Goal: Information Seeking & Learning: Learn about a topic

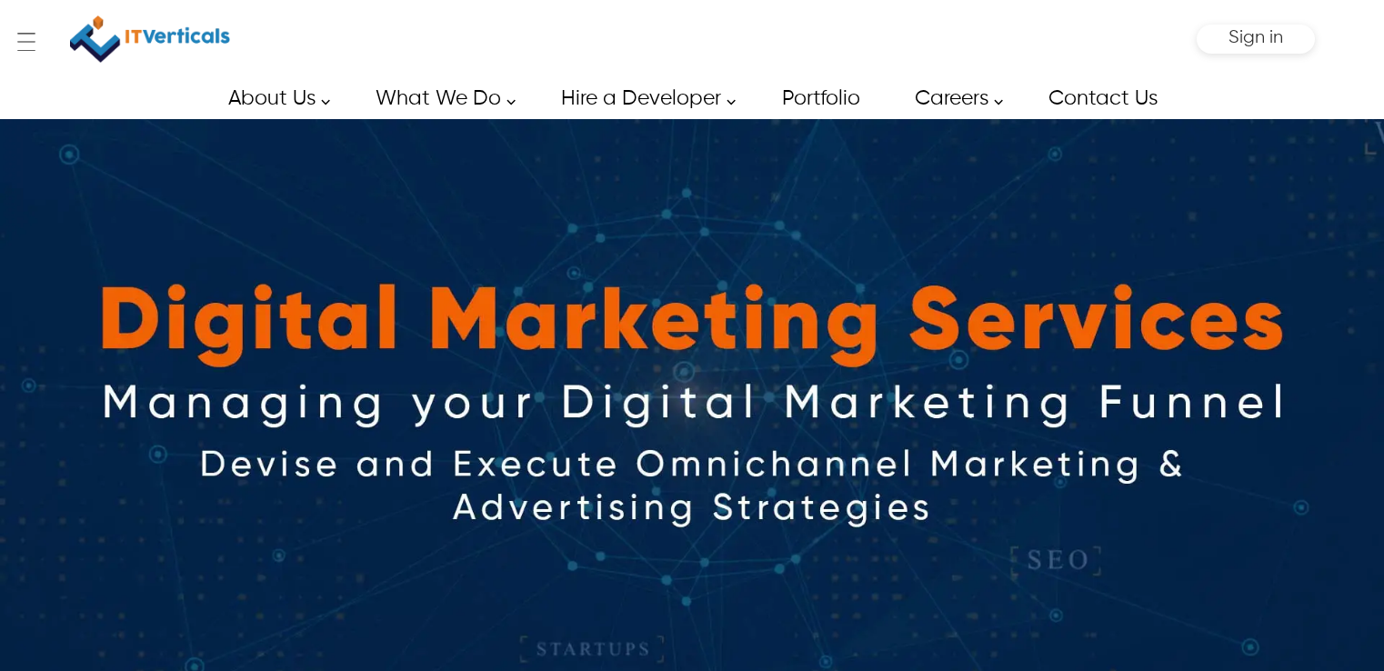
click at [767, 327] on img at bounding box center [692, 402] width 1384 height 567
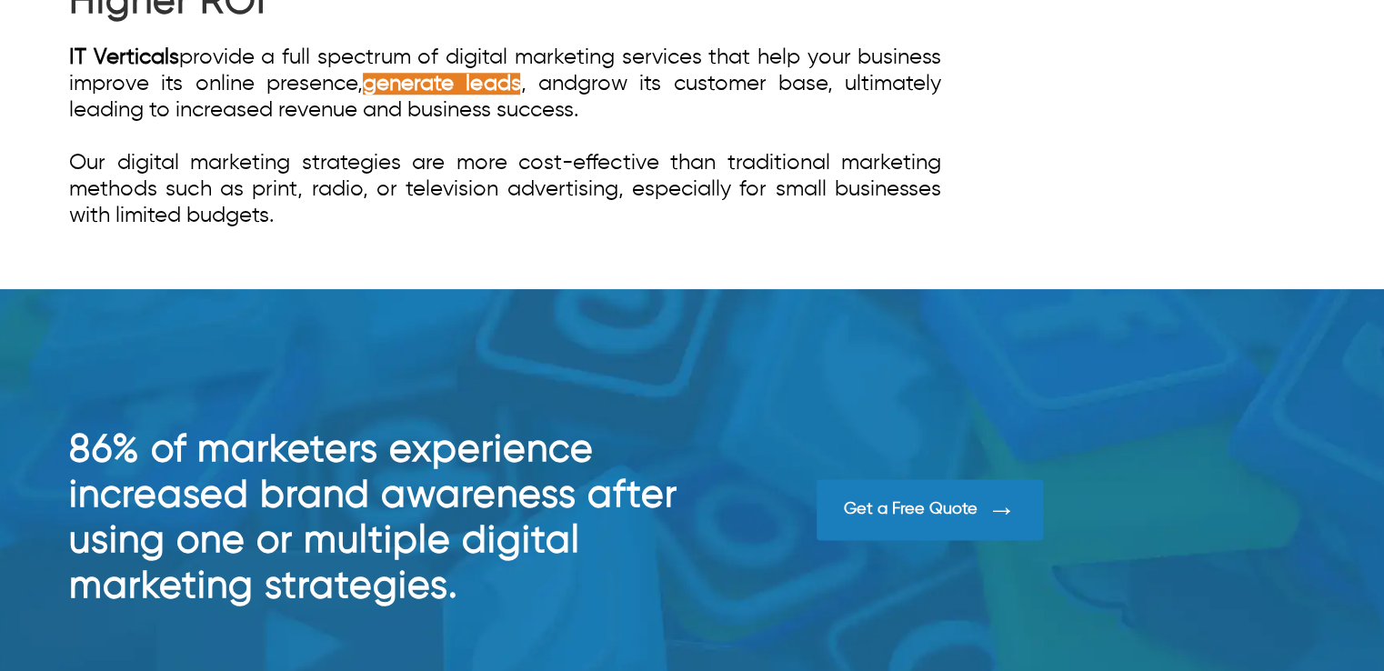
scroll to position [455, 0]
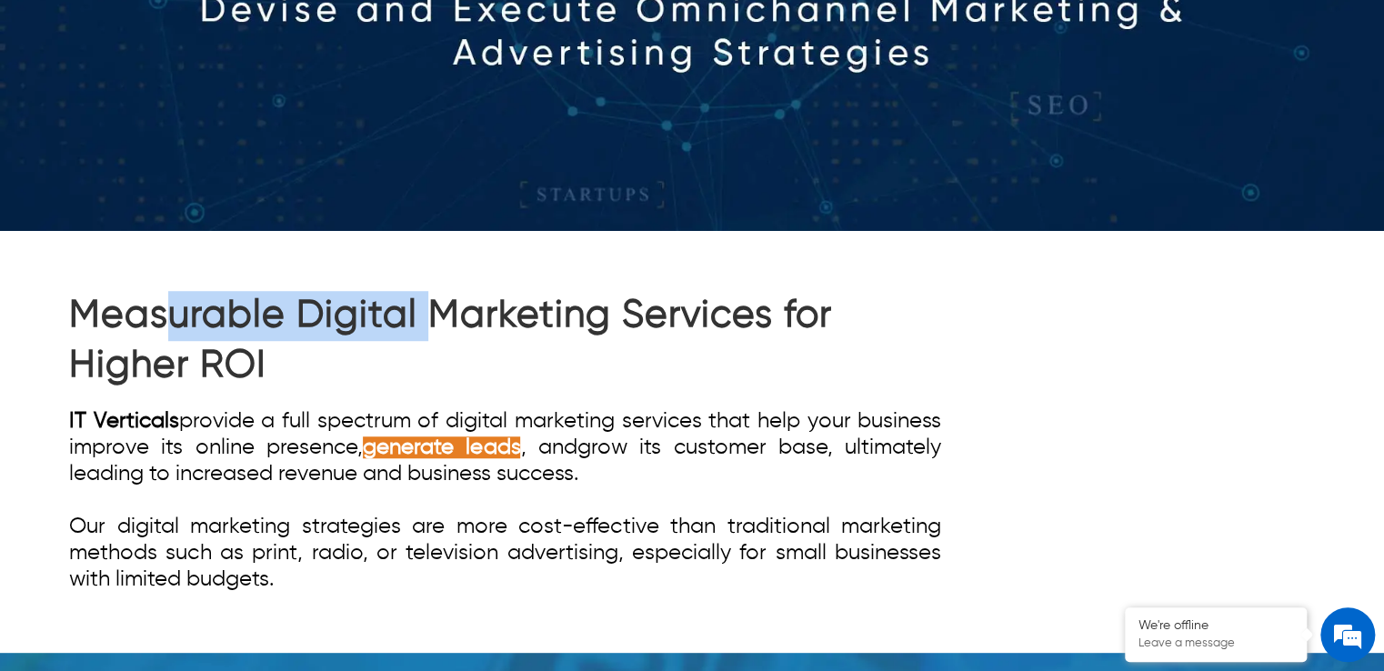
drag, startPoint x: 160, startPoint y: 301, endPoint x: 426, endPoint y: 320, distance: 267.1
click at [426, 320] on h1 "Measurable Digital Marketing Services for Higher ROI" at bounding box center [505, 340] width 872 height 99
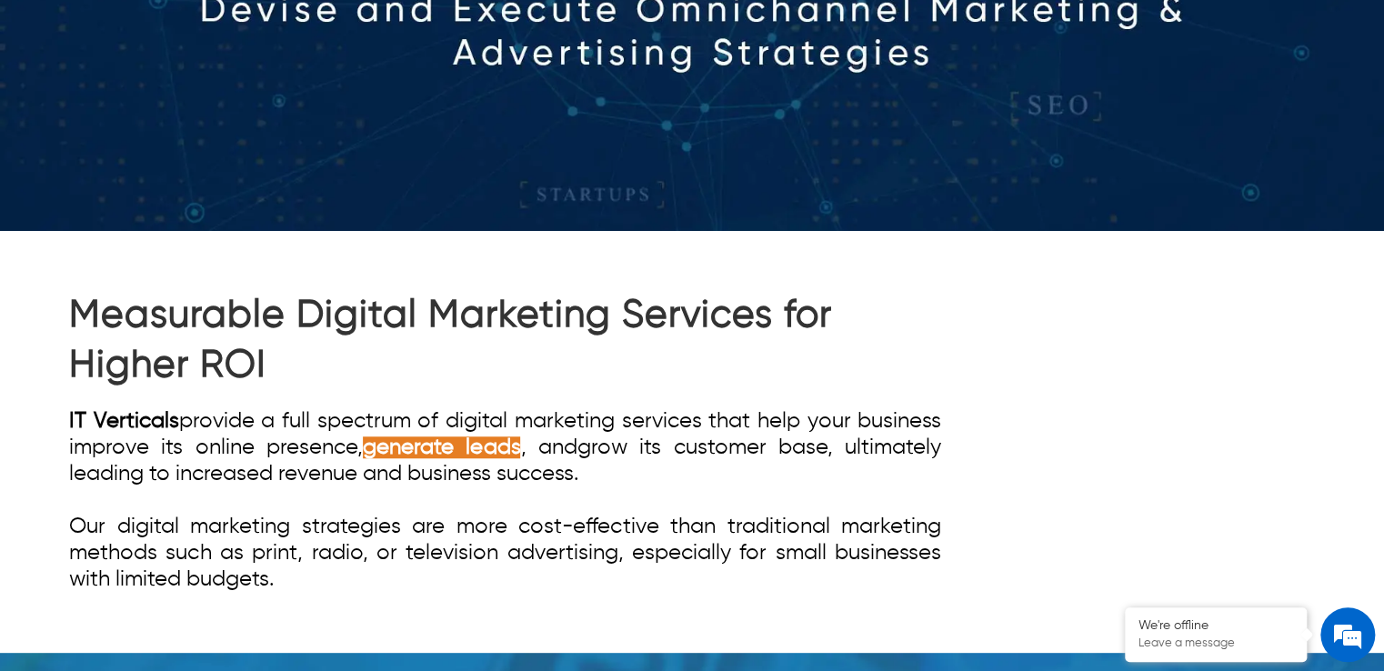
click at [484, 321] on h1 "Measurable Digital Marketing Services for Higher ROI" at bounding box center [505, 340] width 872 height 99
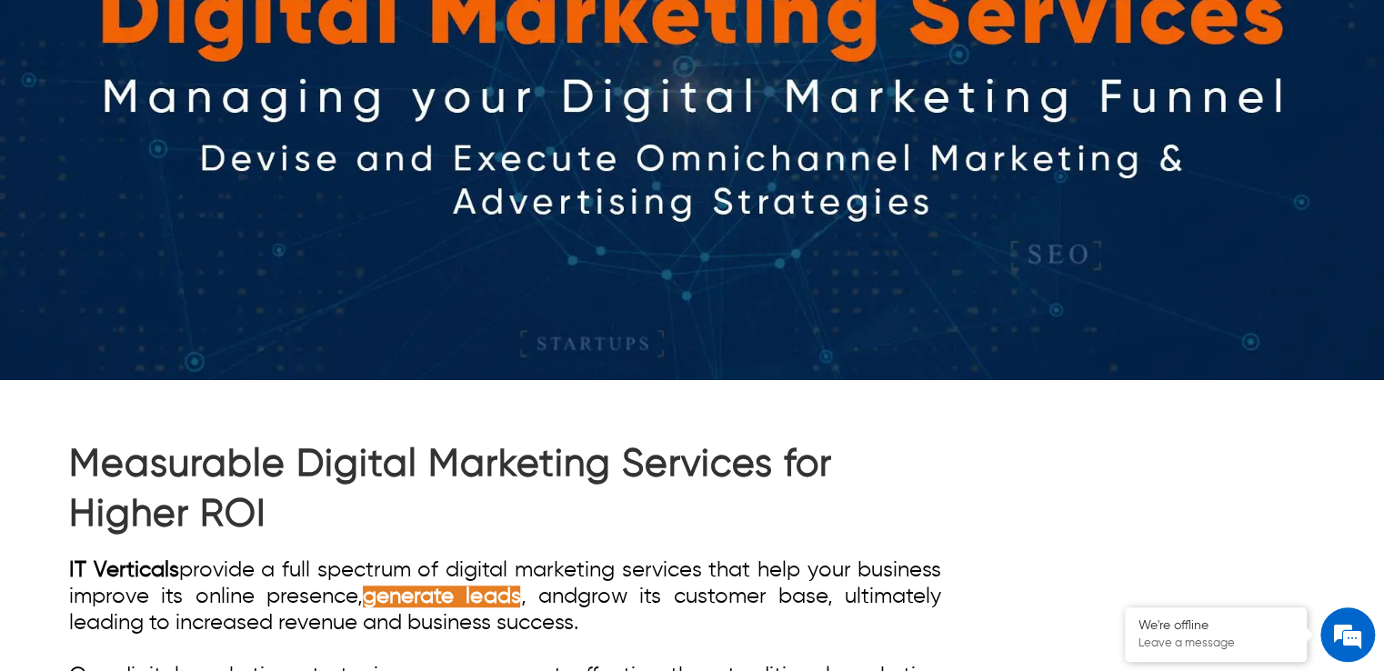
scroll to position [546, 0]
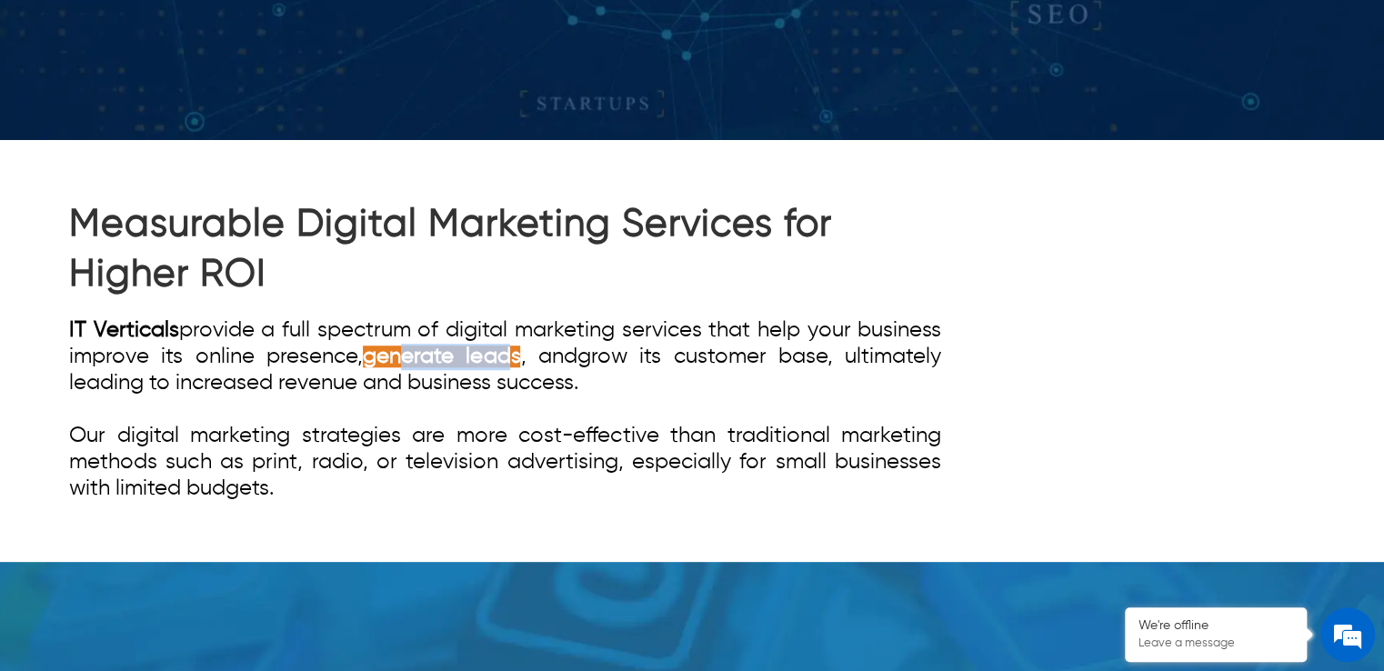
drag, startPoint x: 416, startPoint y: 350, endPoint x: 512, endPoint y: 350, distance: 95.5
click at [512, 350] on strong "generate leads" at bounding box center [441, 357] width 157 height 22
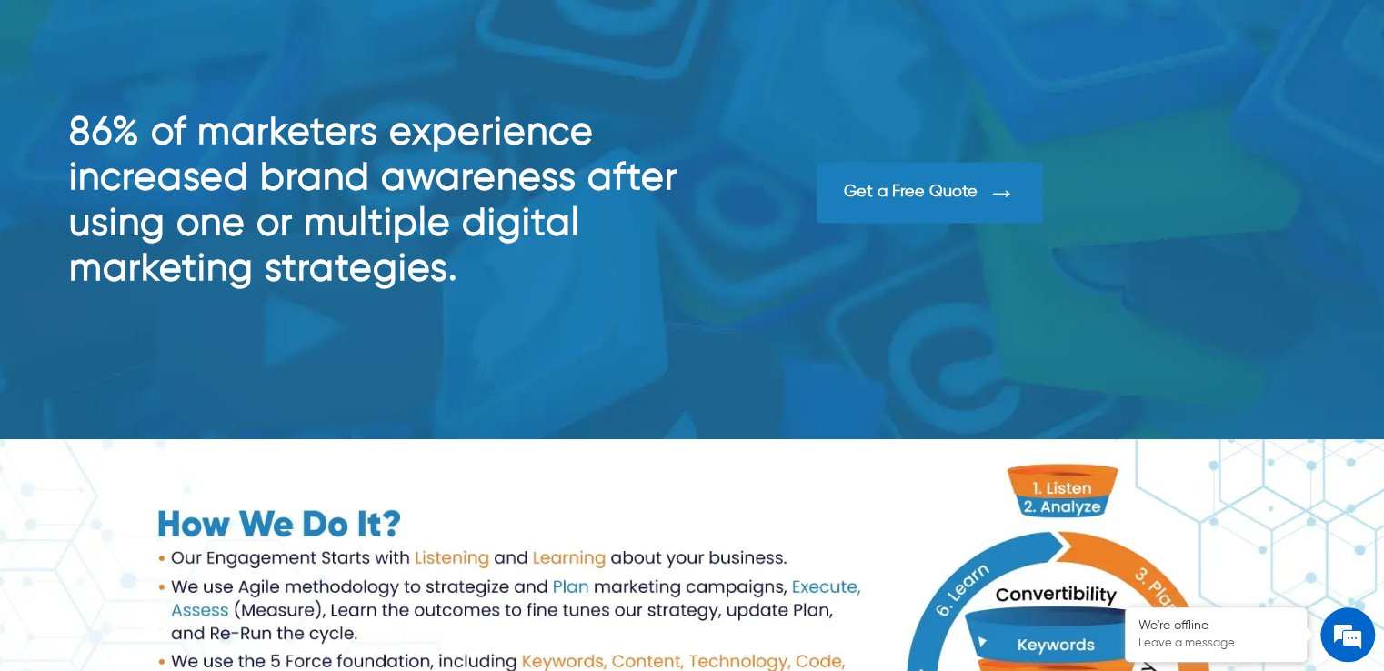
scroll to position [1000, 0]
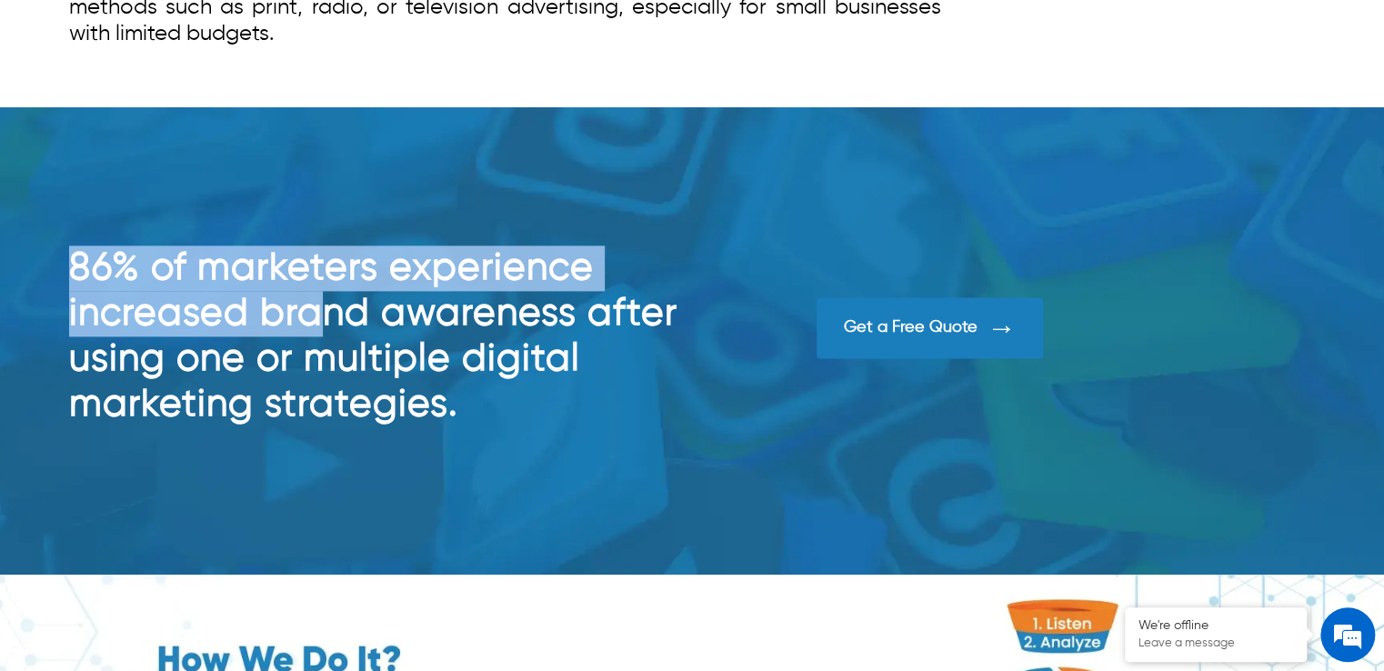
drag, startPoint x: 58, startPoint y: 252, endPoint x: 326, endPoint y: 299, distance: 271.5
click at [326, 299] on div "86% of marketers experience increased brand awareness after using one or multip…" at bounding box center [692, 340] width 1384 height 467
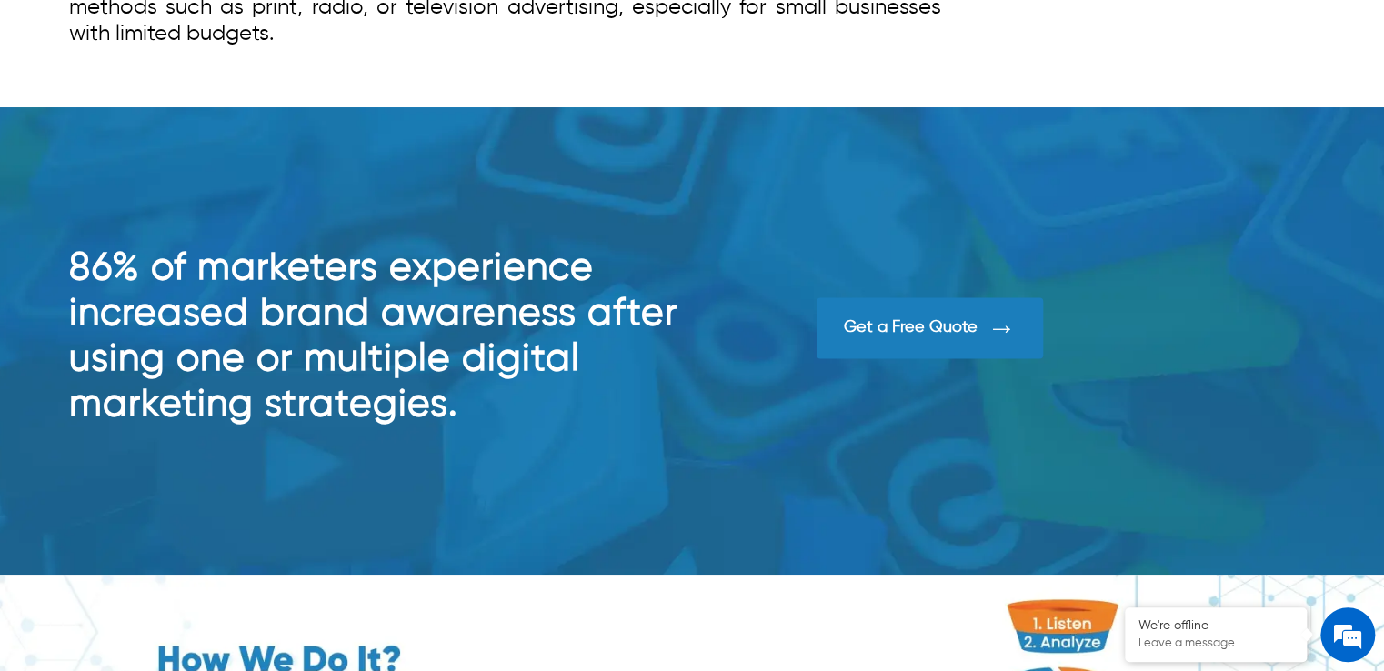
click at [346, 299] on h2 "86% of marketers experience increased brand awareness after using one or multip…" at bounding box center [380, 337] width 623 height 182
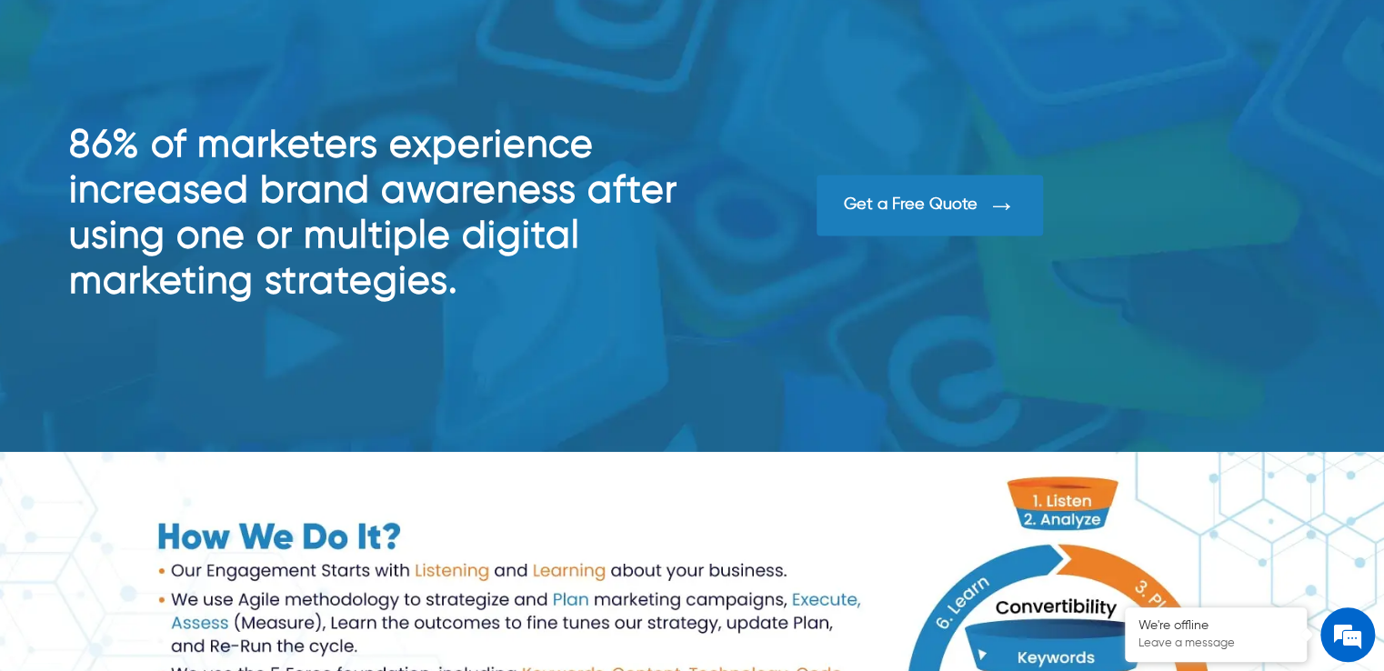
scroll to position [1091, 0]
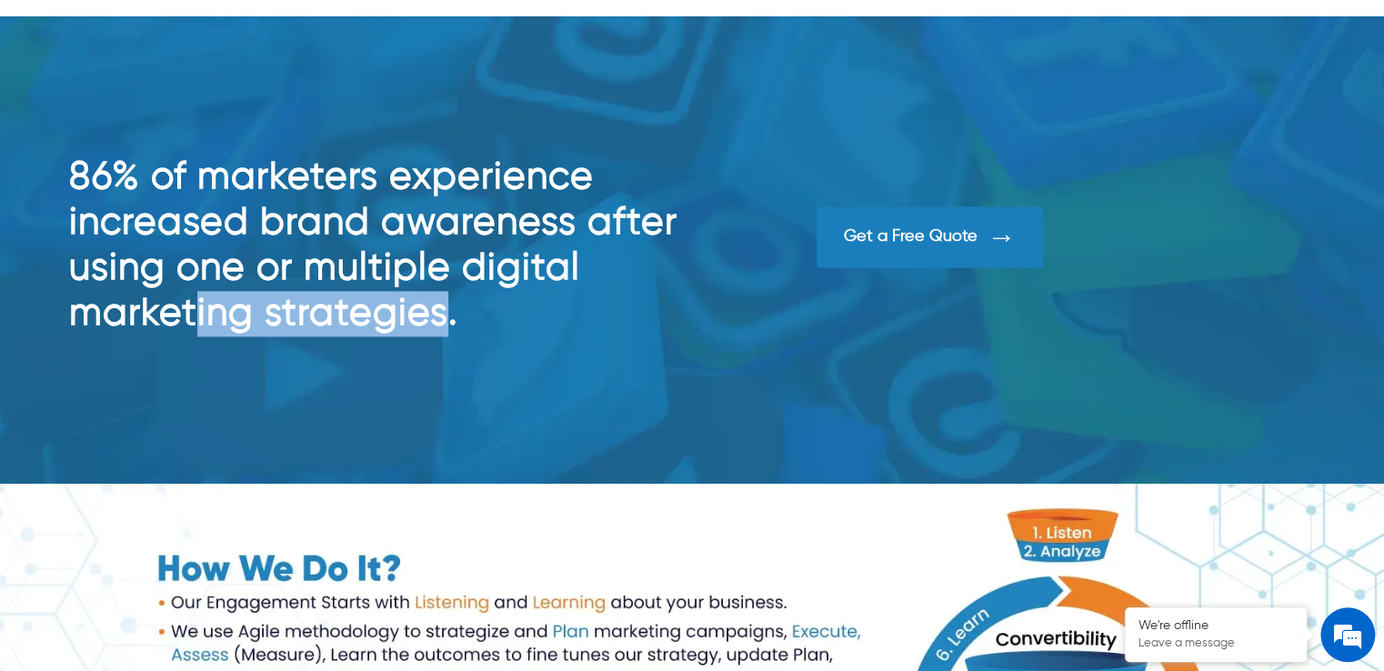
drag, startPoint x: 441, startPoint y: 302, endPoint x: 191, endPoint y: 289, distance: 250.4
click at [191, 292] on h2 "86% of marketers experience increased brand awareness after using one or multip…" at bounding box center [380, 246] width 623 height 182
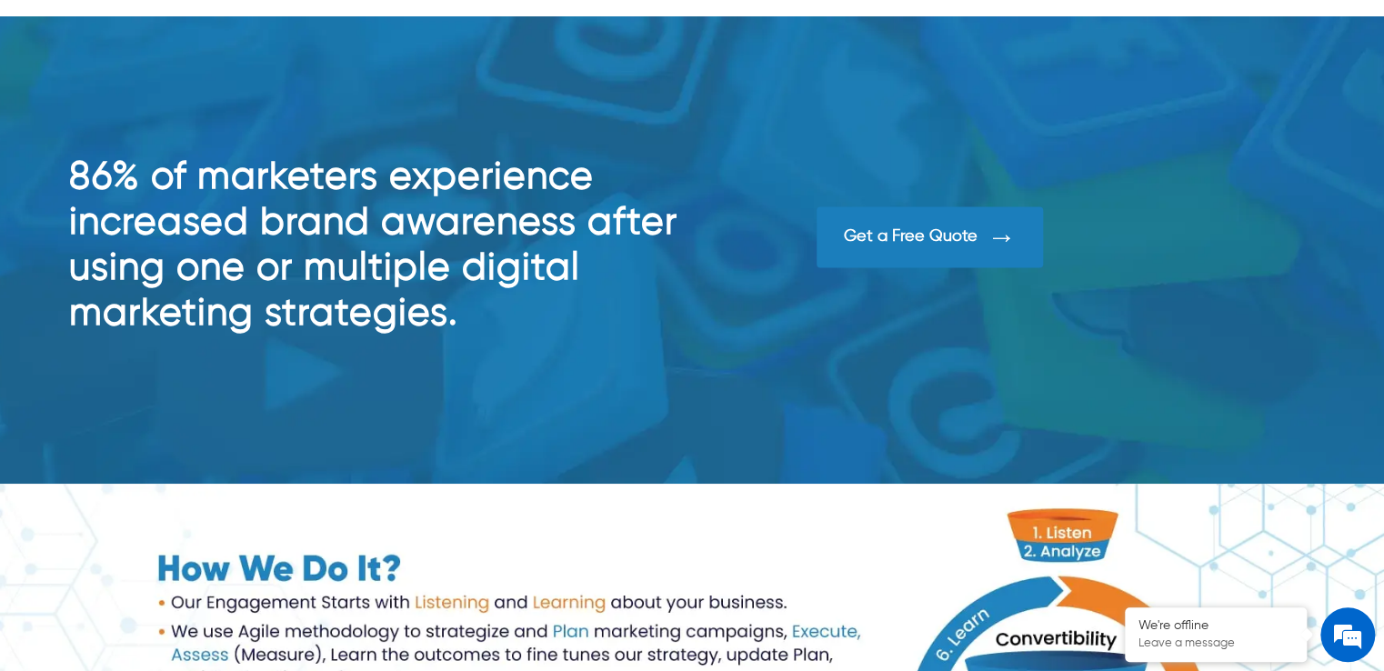
drag, startPoint x: 196, startPoint y: 287, endPoint x: 142, endPoint y: 292, distance: 54.7
click at [142, 292] on h2 "86% of marketers experience increased brand awareness after using one or multip…" at bounding box center [380, 246] width 623 height 182
click at [615, 364] on div at bounding box center [692, 249] width 1384 height 467
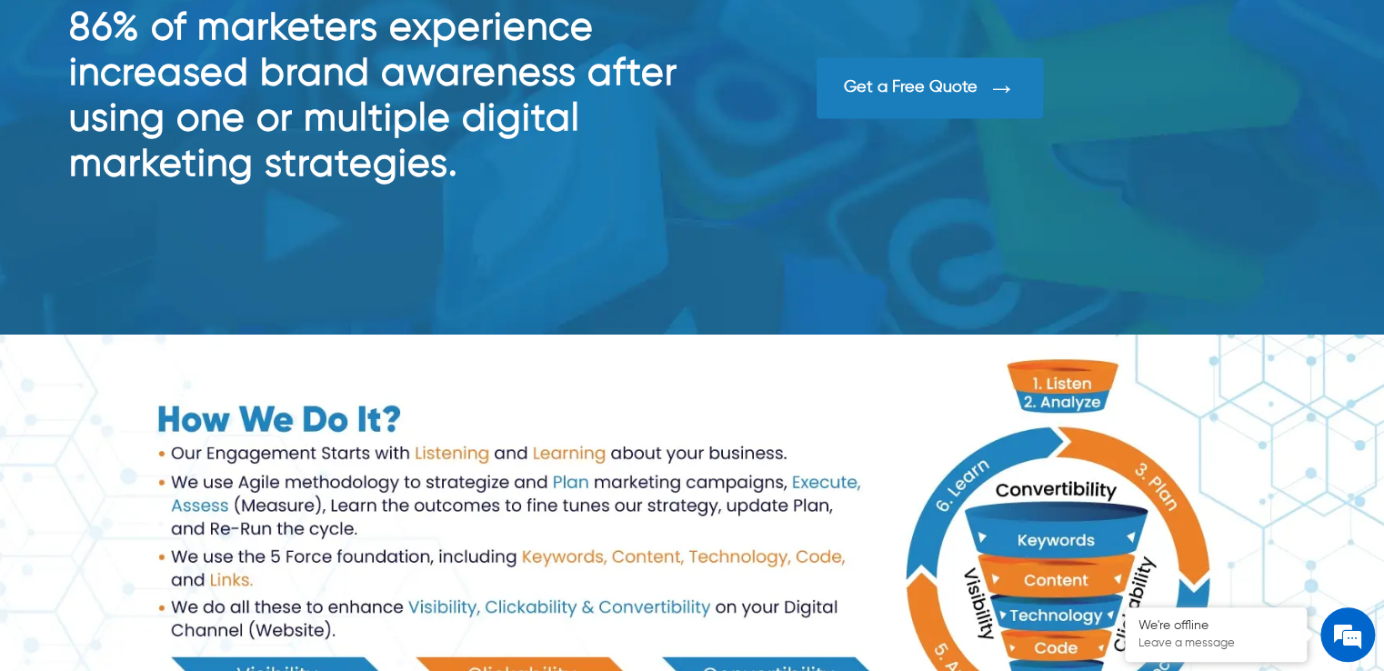
scroll to position [1364, 0]
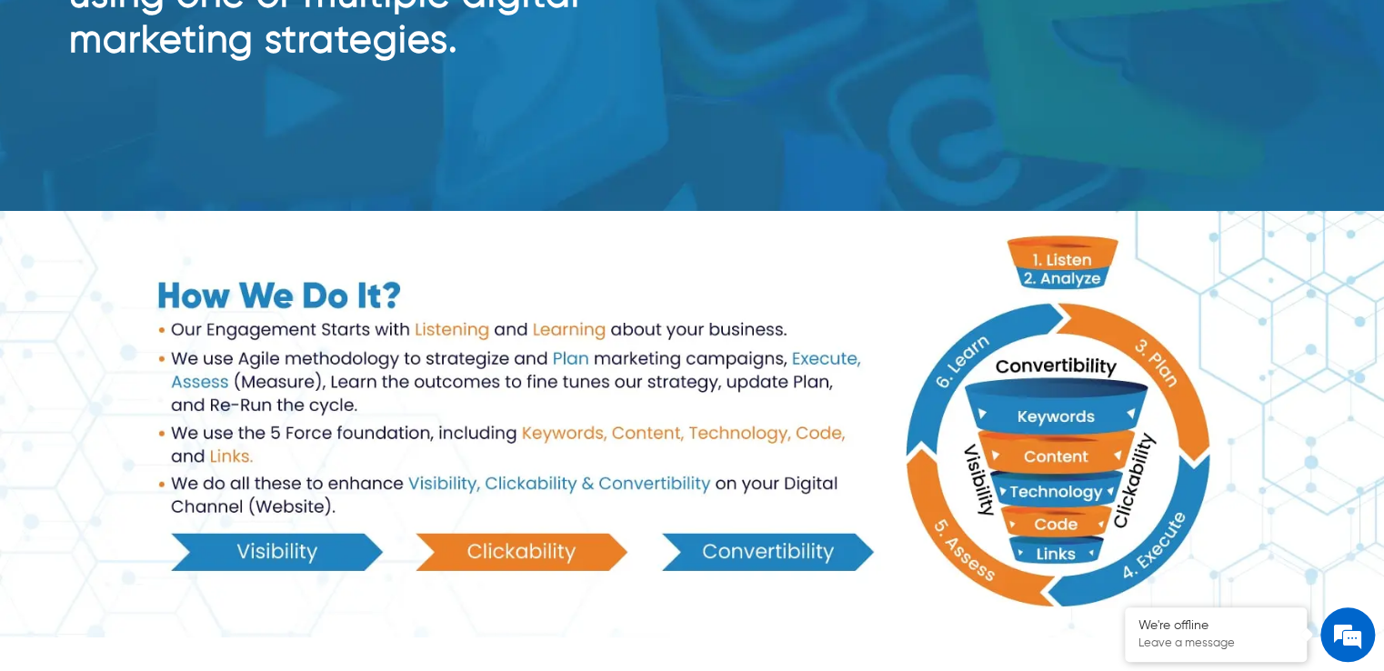
click at [333, 296] on img at bounding box center [692, 424] width 1384 height 426
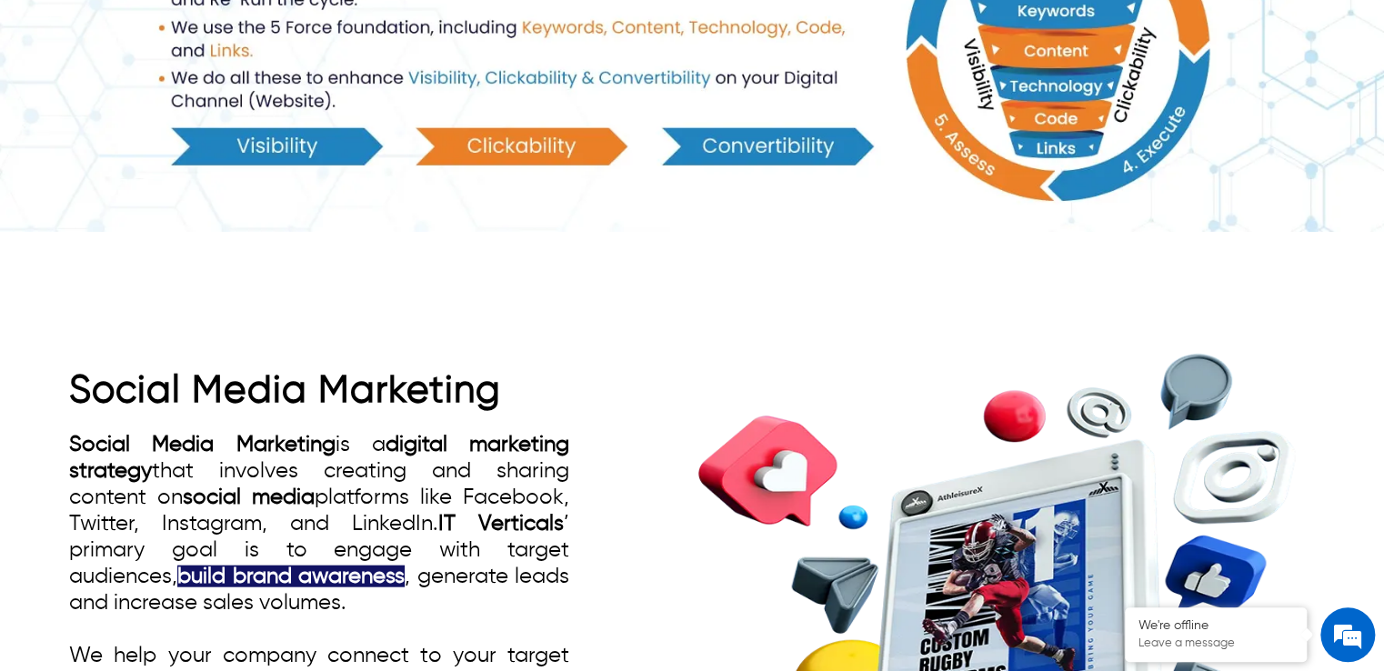
scroll to position [1910, 0]
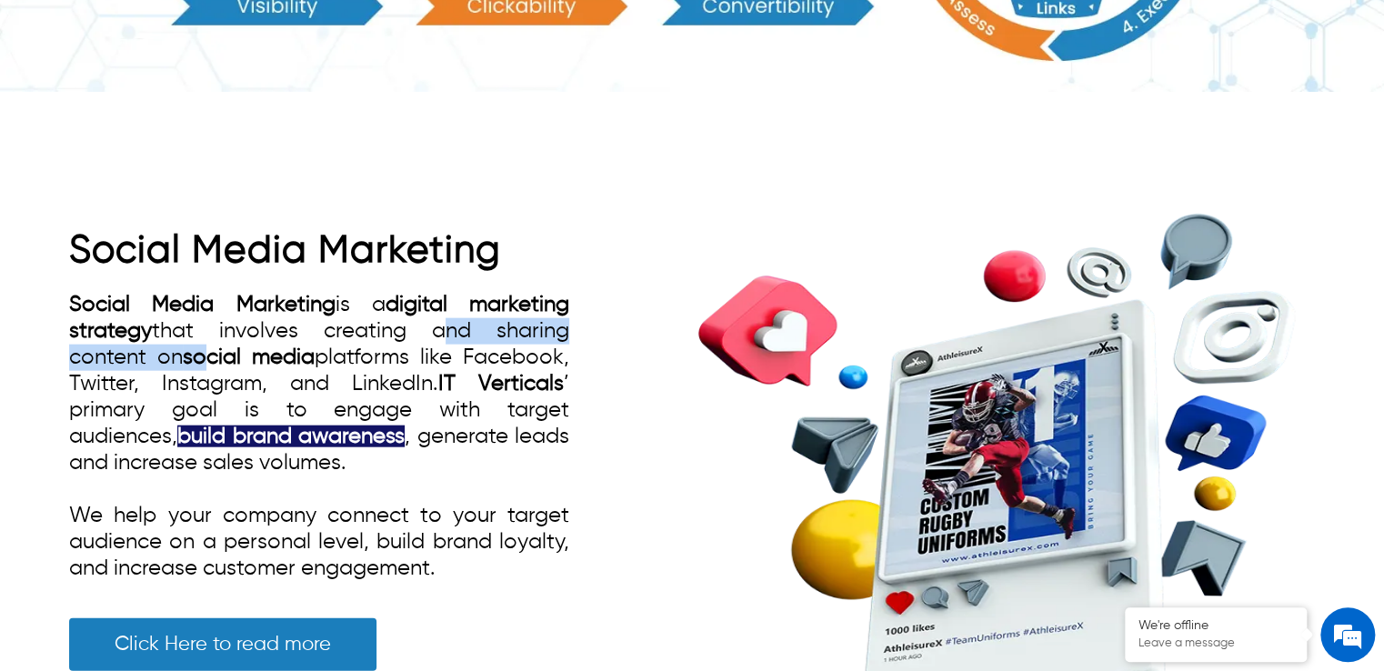
drag, startPoint x: 389, startPoint y: 340, endPoint x: 213, endPoint y: 340, distance: 176.4
click at [213, 340] on span "Social Media Marketing is a digital marketing strategy that involves creating a…" at bounding box center [319, 437] width 500 height 286
click at [307, 246] on link "Social Media Marketing" at bounding box center [285, 251] width 432 height 38
click at [353, 239] on link "Social Media Marketing" at bounding box center [285, 251] width 432 height 38
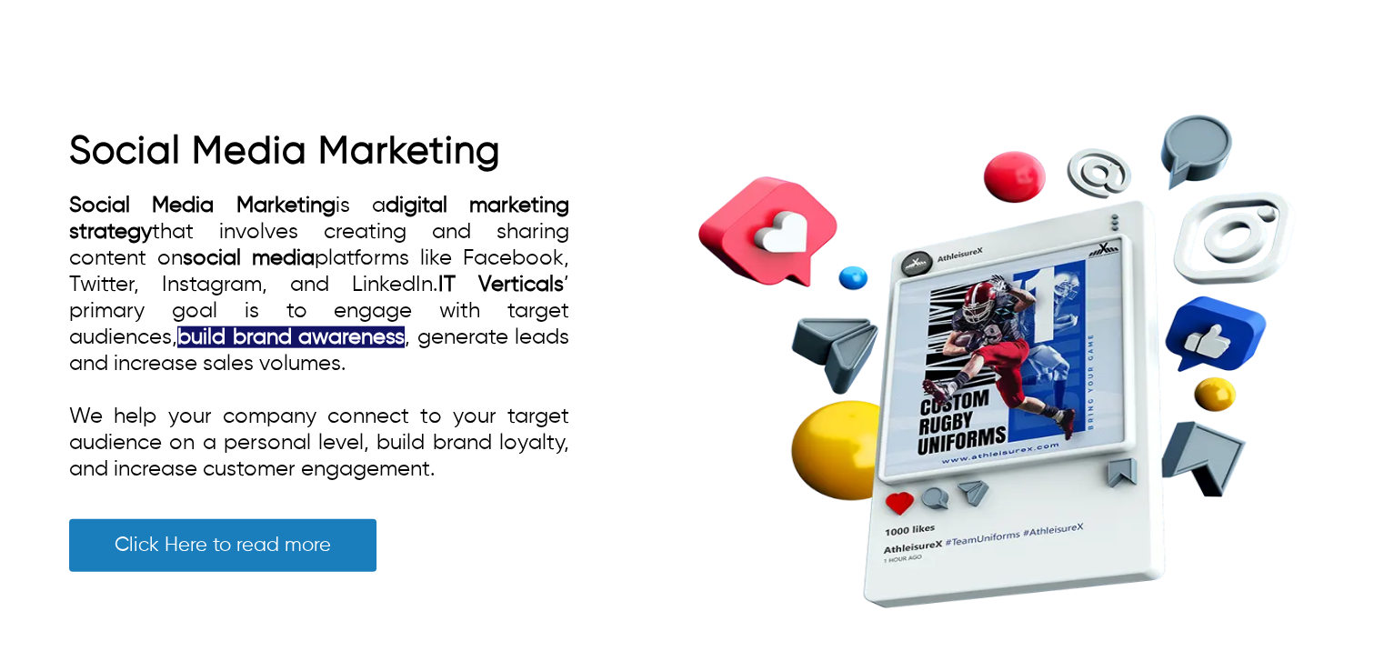
scroll to position [2001, 0]
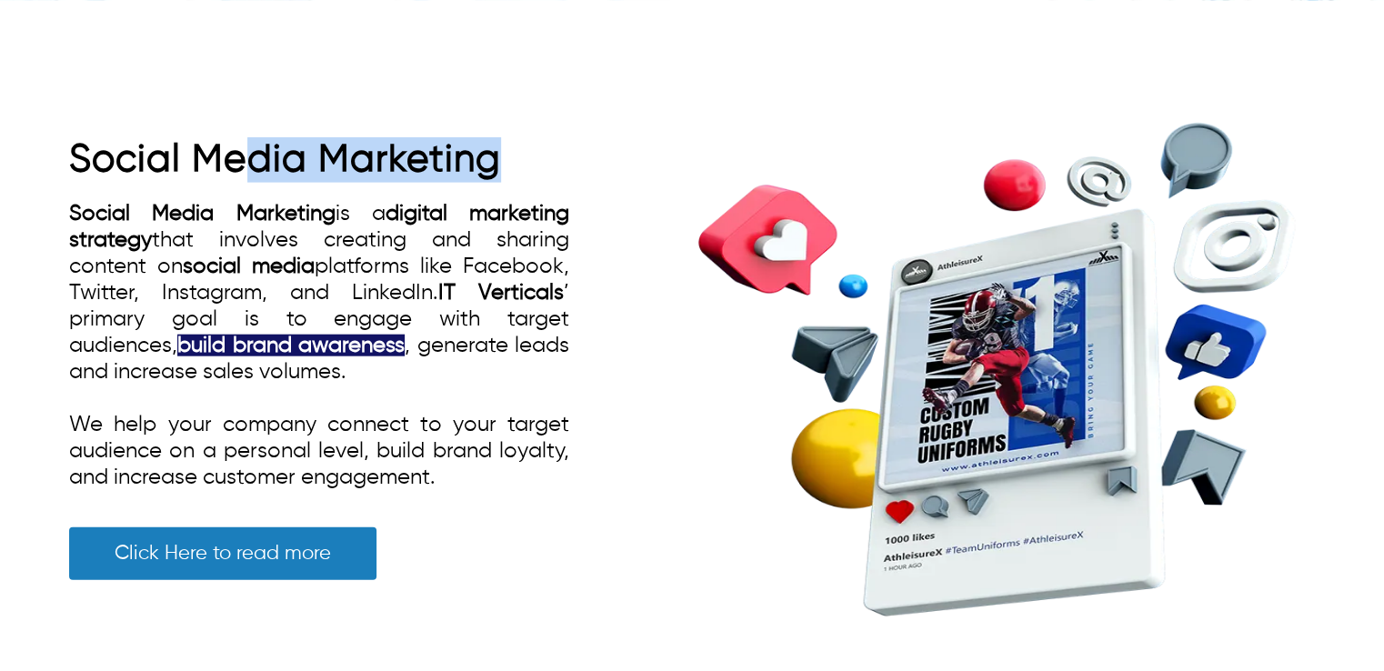
drag, startPoint x: 527, startPoint y: 155, endPoint x: 281, endPoint y: 138, distance: 247.0
click at [254, 137] on h2 "Social Media Marketing" at bounding box center [319, 159] width 500 height 45
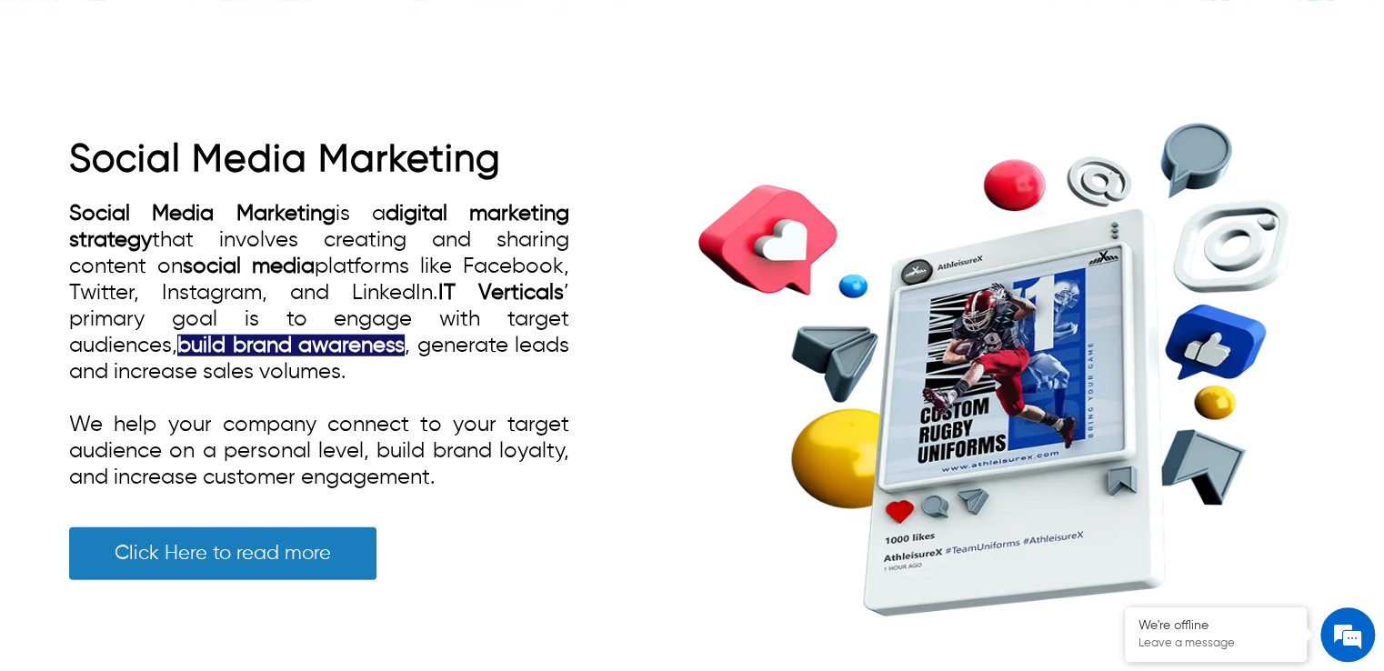
click at [414, 266] on span "Social Media Marketing is a digital marketing strategy that involves creating a…" at bounding box center [319, 346] width 500 height 286
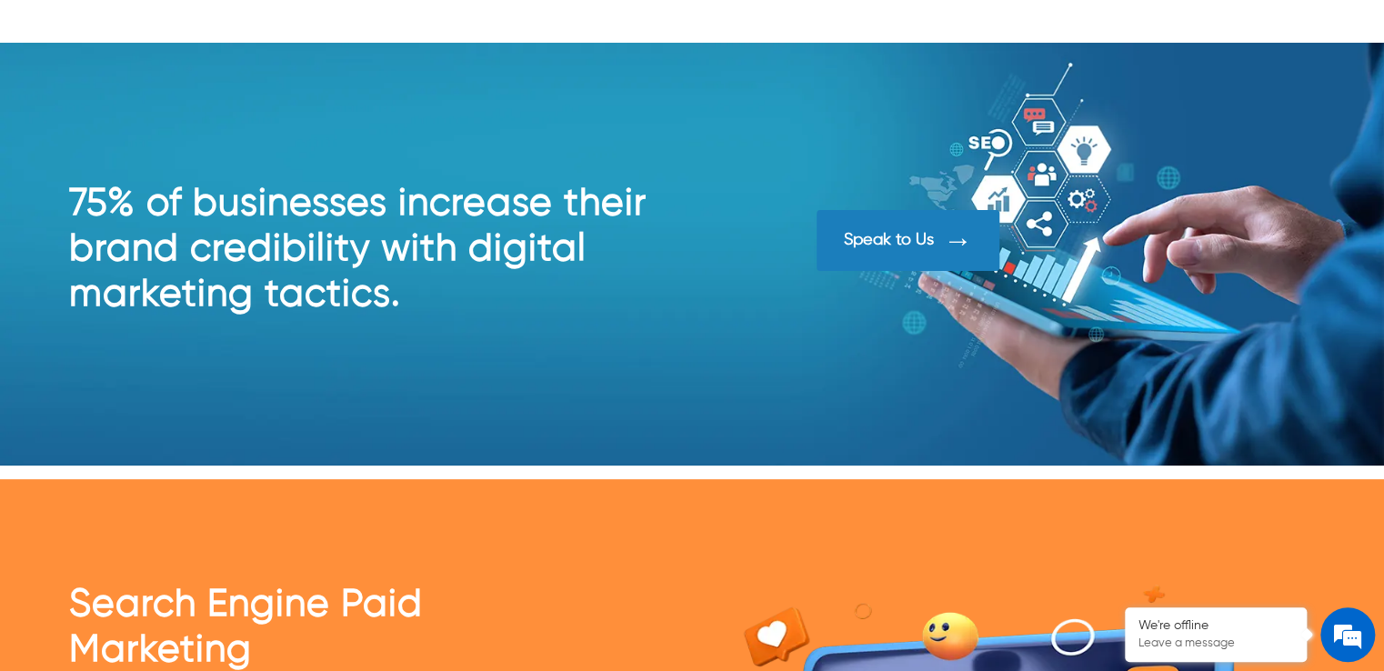
scroll to position [3456, 0]
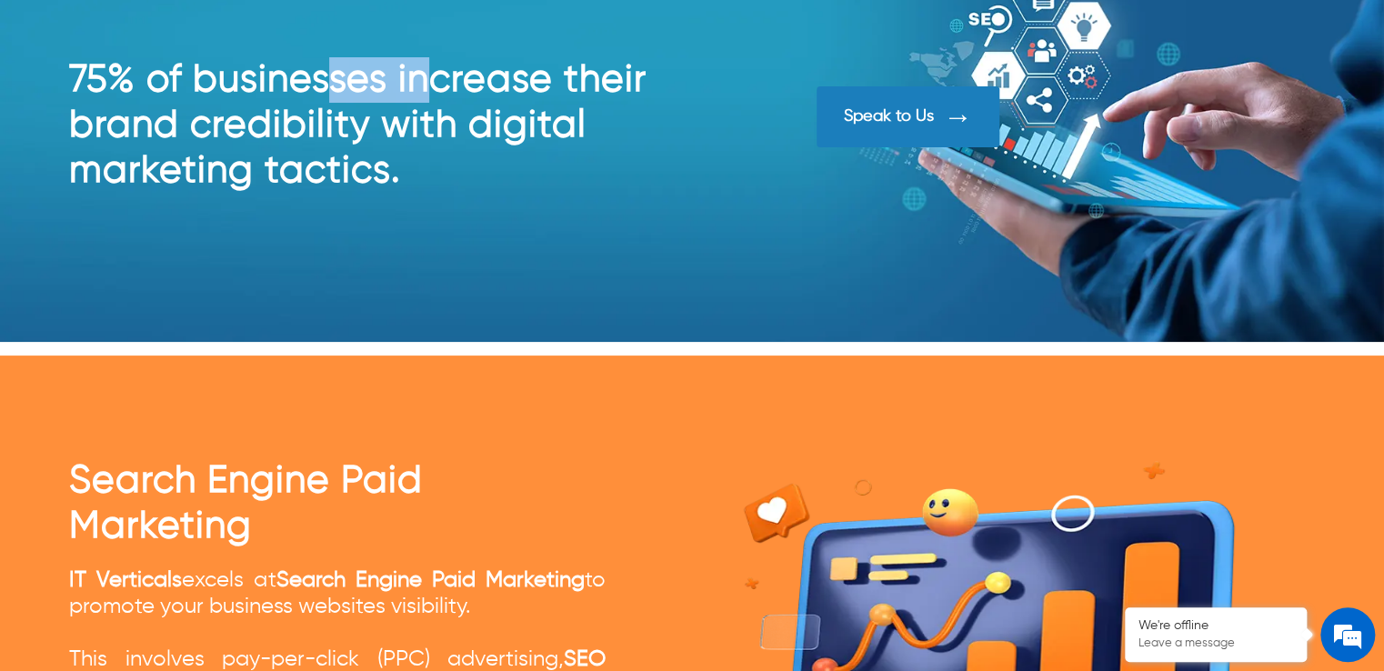
drag, startPoint x: 335, startPoint y: 92, endPoint x: 432, endPoint y: 92, distance: 97.3
click at [432, 92] on h2 "75% of businesses increase their brand credibility with digital marketing tacti…" at bounding box center [380, 125] width 623 height 136
click at [460, 141] on h2 "75% of businesses increase their brand credibility with digital marketing tacti…" at bounding box center [380, 125] width 623 height 136
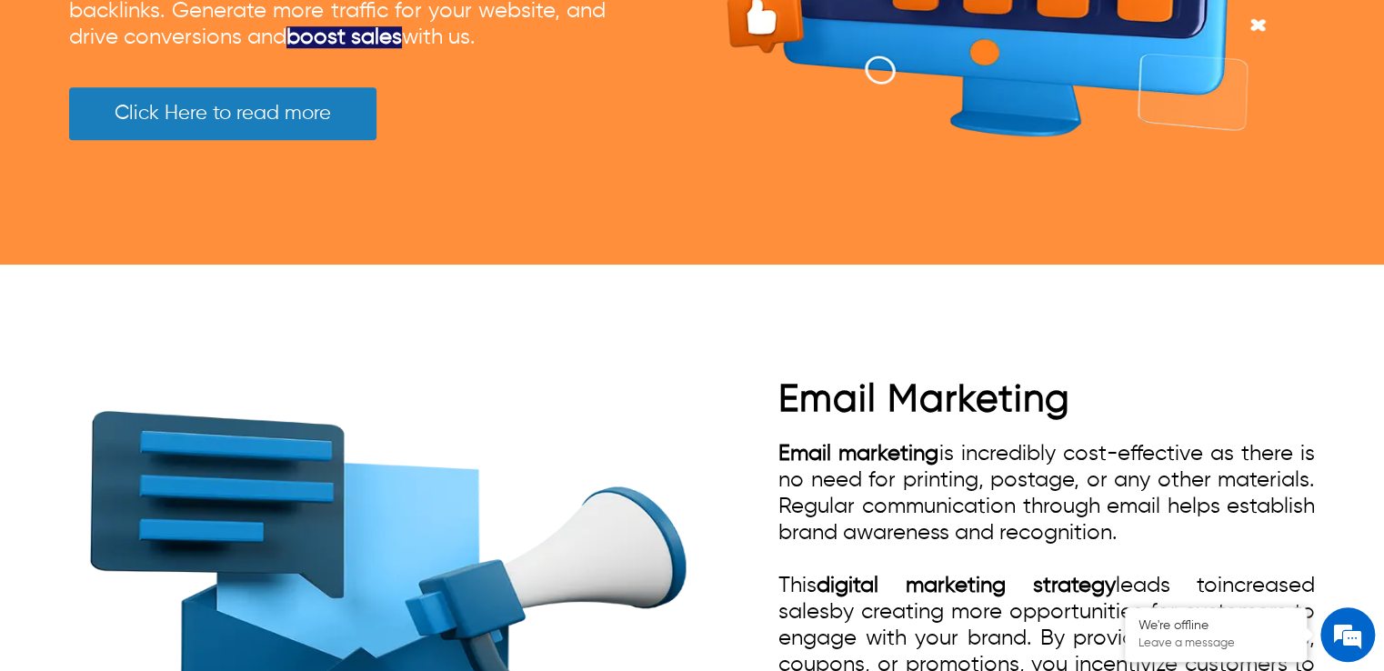
scroll to position [3819, 0]
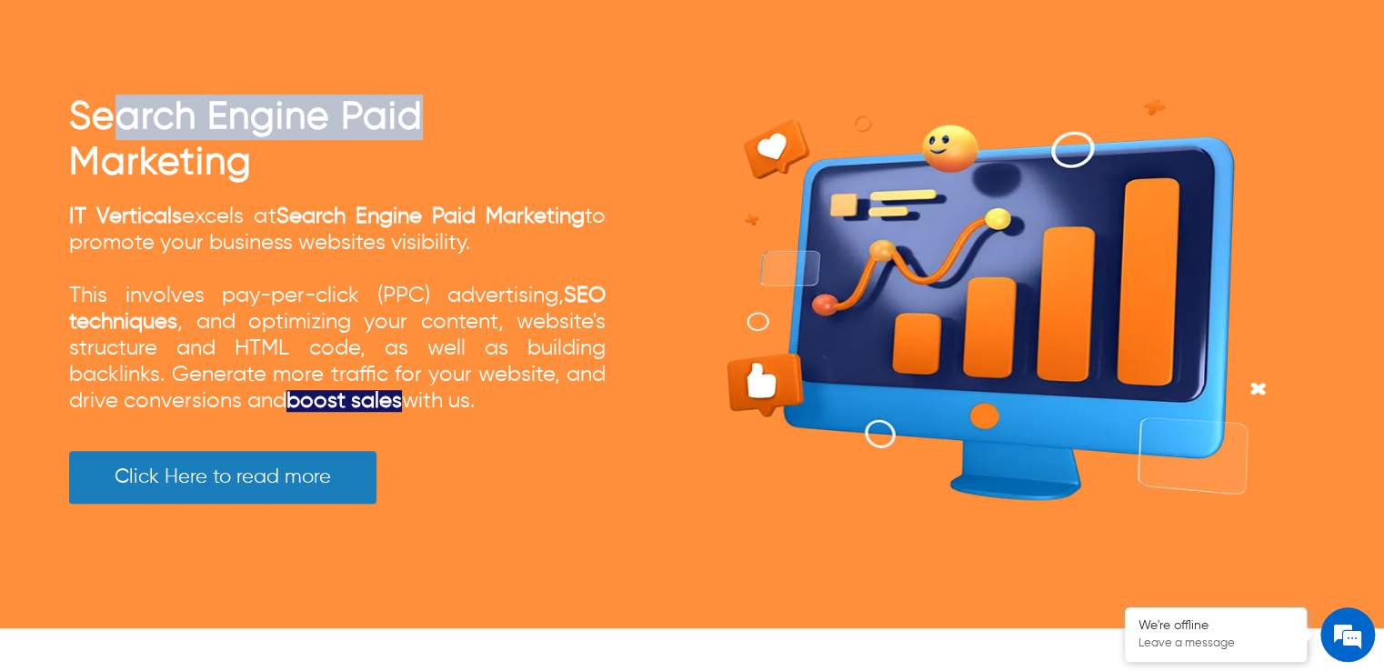
drag, startPoint x: 350, startPoint y: 113, endPoint x: 239, endPoint y: 145, distance: 115.7
click at [112, 112] on h2 "Search Engine Paid Marketing" at bounding box center [337, 140] width 537 height 91
click at [240, 146] on span "Search Engine Paid Marketing" at bounding box center [246, 140] width 354 height 84
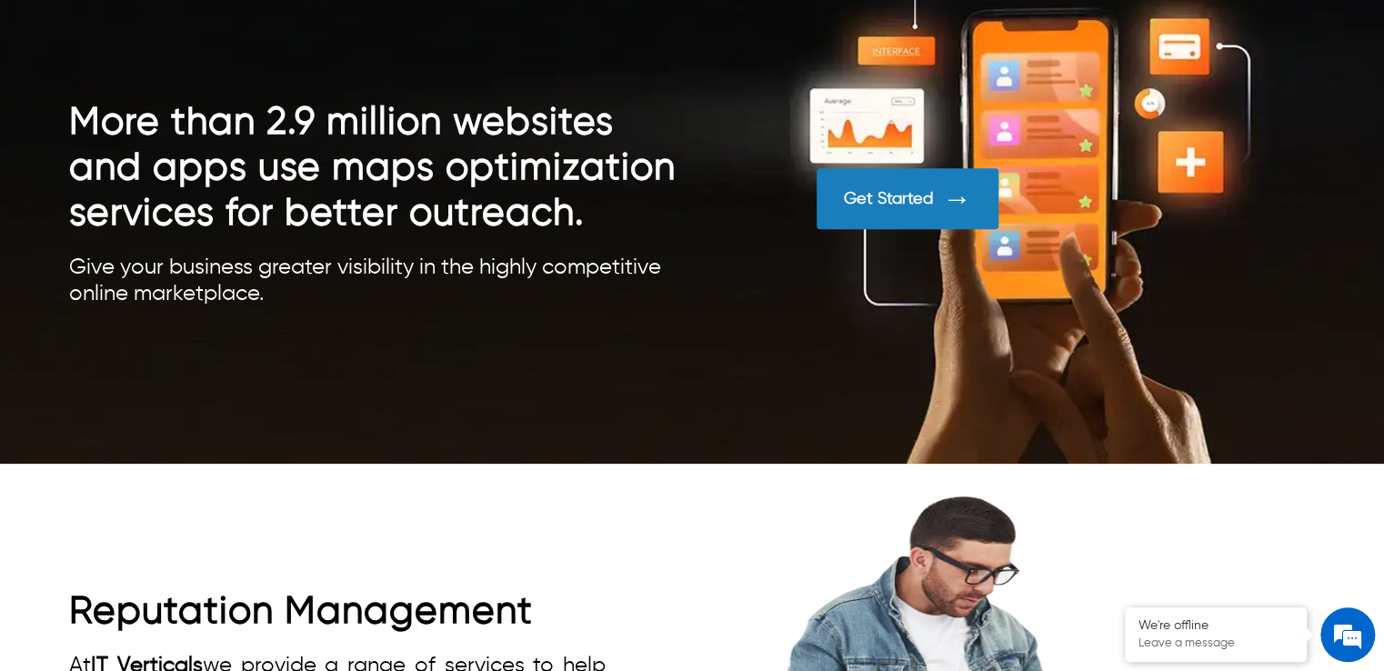
scroll to position [8002, 0]
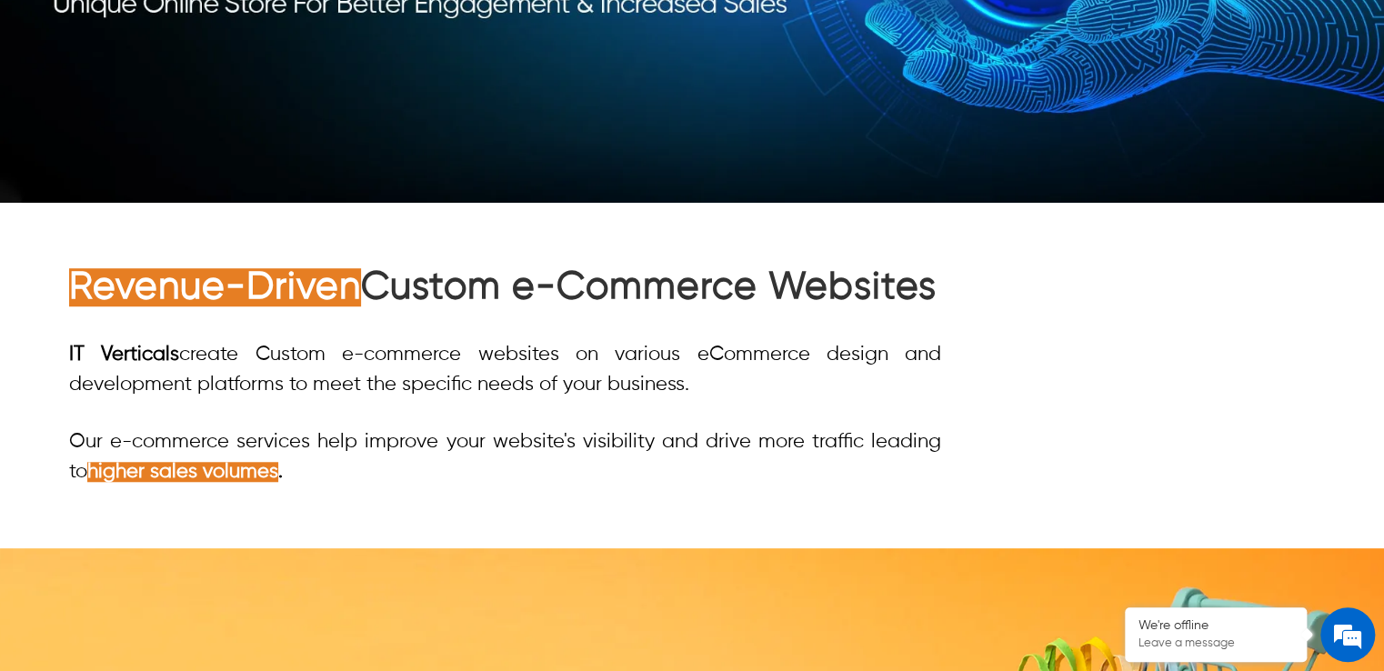
scroll to position [364, 0]
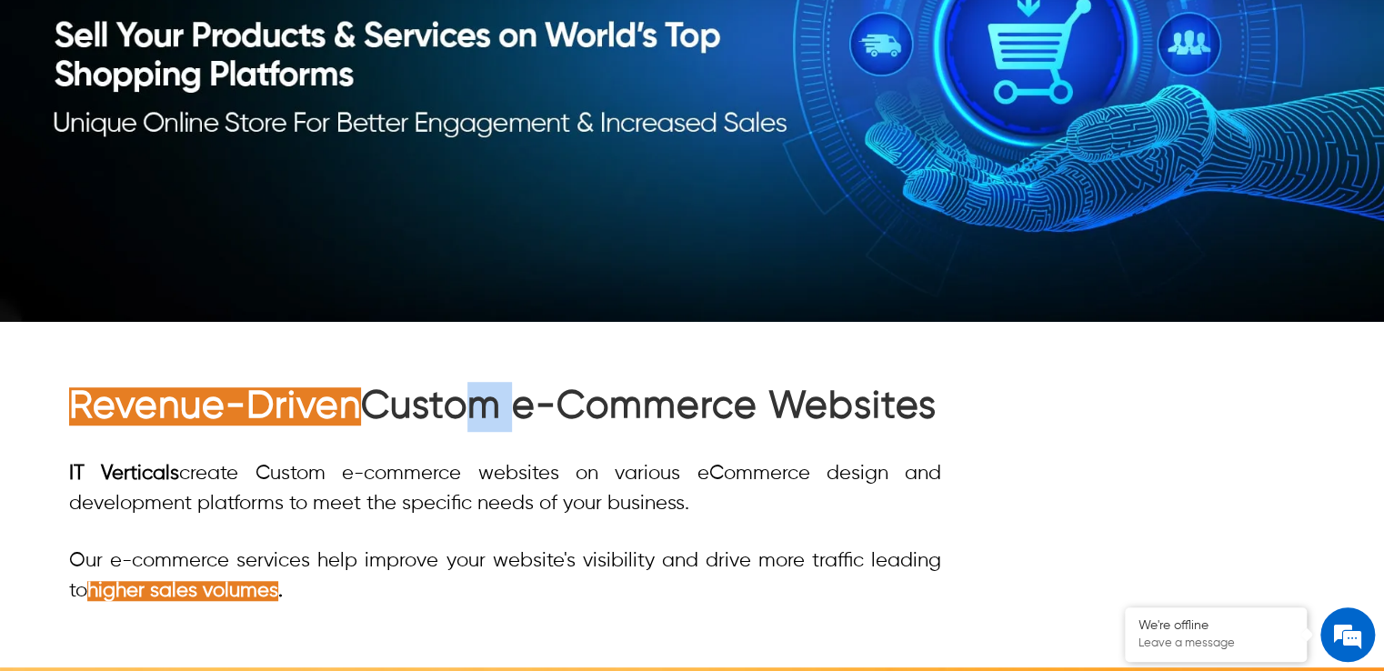
drag, startPoint x: 455, startPoint y: 406, endPoint x: 520, endPoint y: 406, distance: 65.5
click at [520, 406] on h1 "Revenue-Driven Custom e-Commerce Websites" at bounding box center [505, 407] width 872 height 50
drag, startPoint x: 439, startPoint y: 409, endPoint x: 412, endPoint y: 409, distance: 27.3
click at [436, 409] on h1 "Revenue-Driven Custom e-Commerce Websites" at bounding box center [505, 407] width 872 height 50
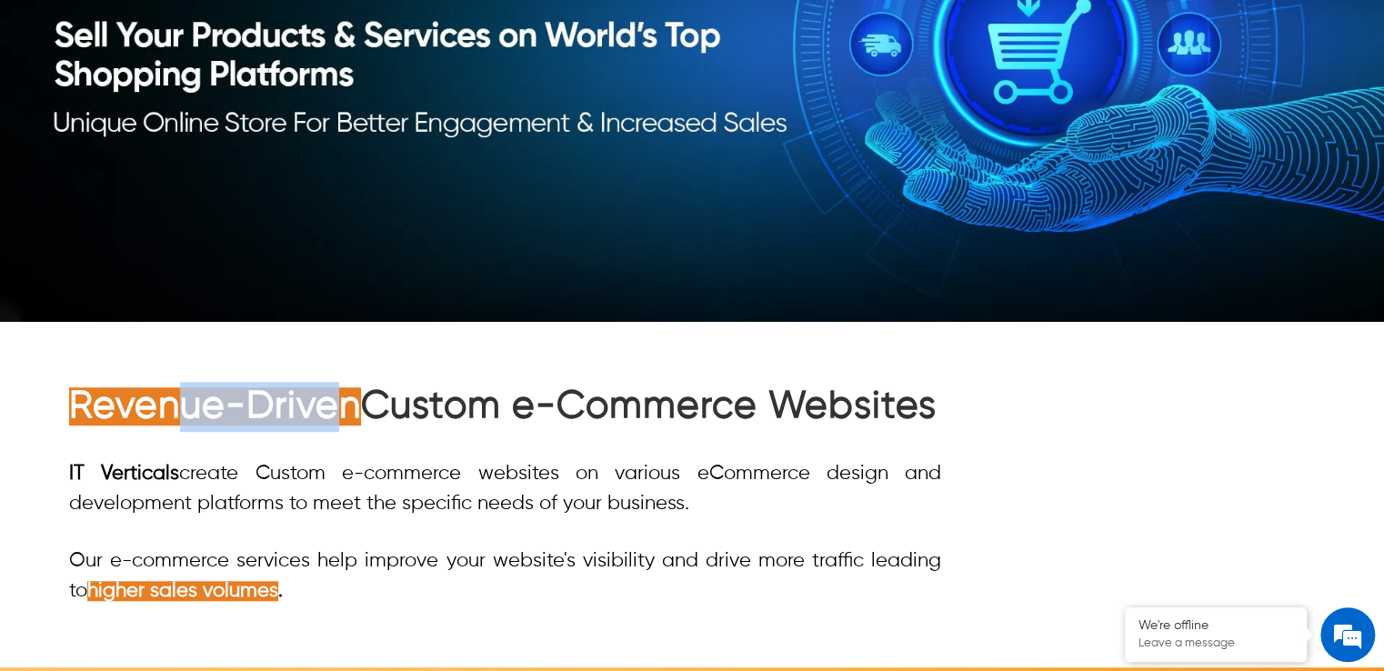
drag, startPoint x: 218, startPoint y: 415, endPoint x: 189, endPoint y: 415, distance: 29.1
click at [189, 415] on strong "Revenue-Driven" at bounding box center [215, 406] width 292 height 38
click at [266, 407] on strong "Revenue-Driven" at bounding box center [215, 406] width 292 height 38
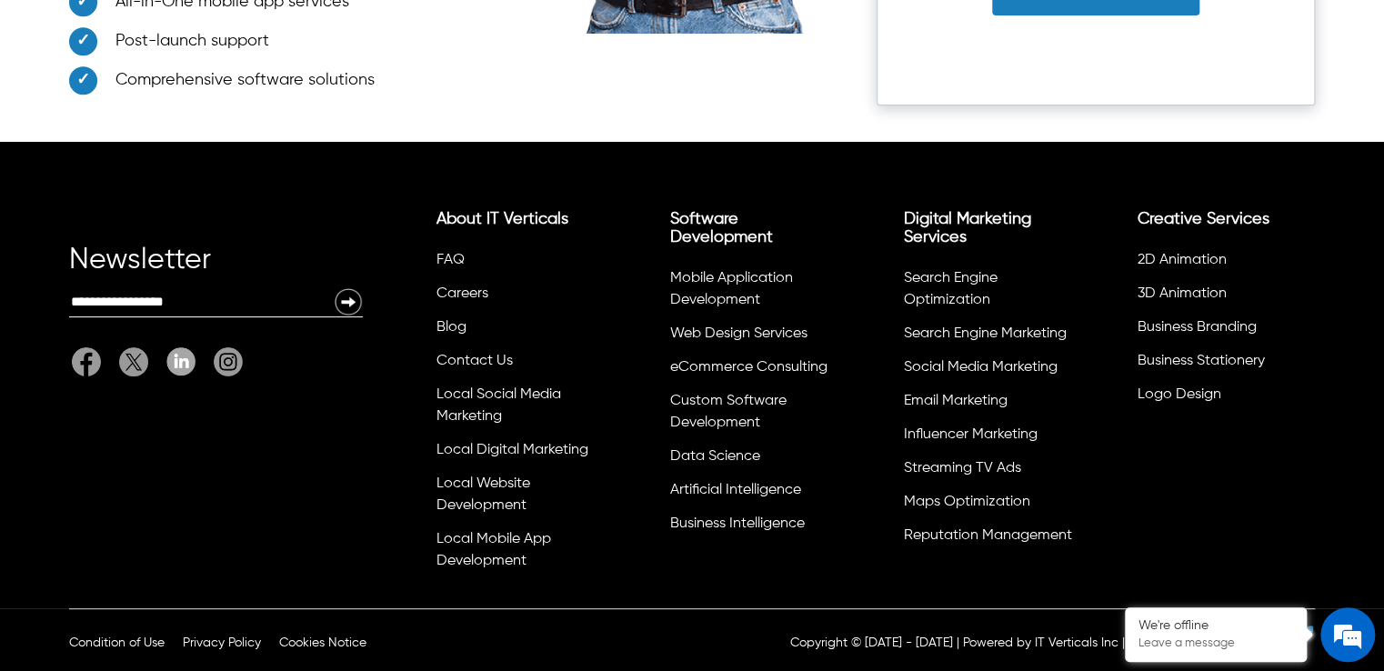
scroll to position [11233, 0]
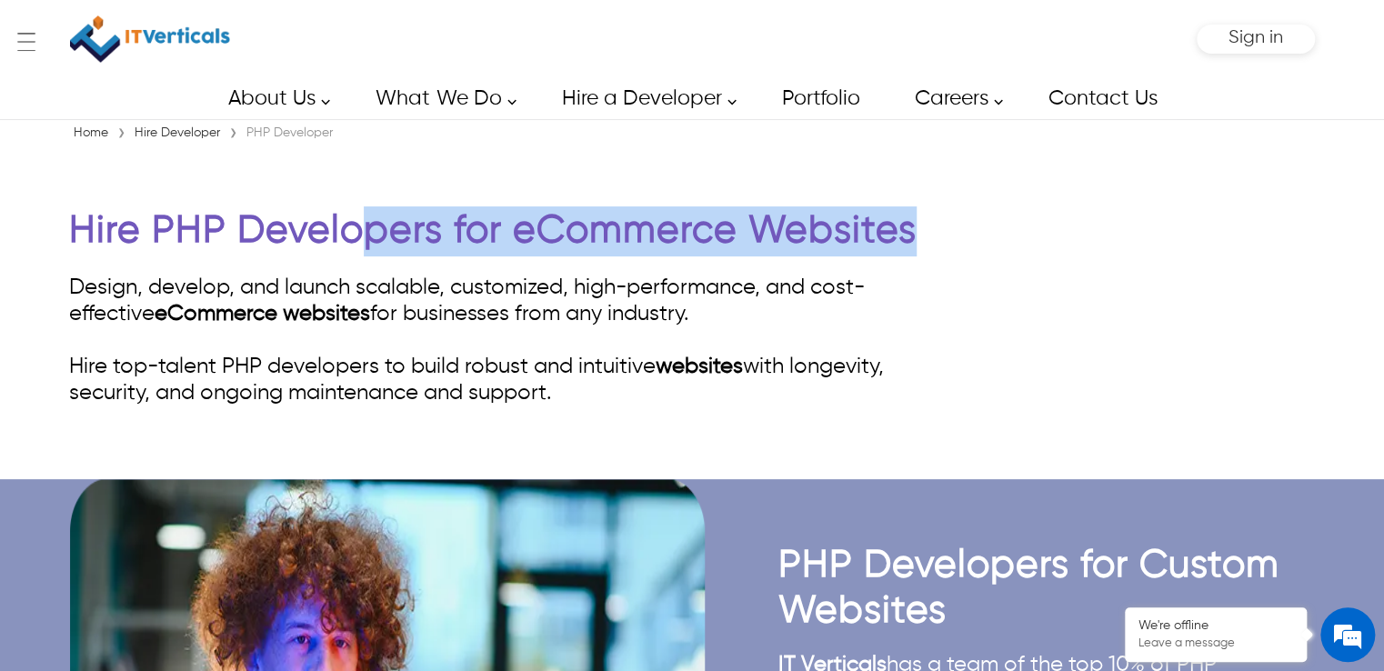
drag, startPoint x: 894, startPoint y: 237, endPoint x: 373, endPoint y: 230, distance: 521.1
click at [346, 238] on div "Hire PHP Developers for eCommerce Websites Design, develop, and launch scalable…" at bounding box center [692, 306] width 1246 height 319
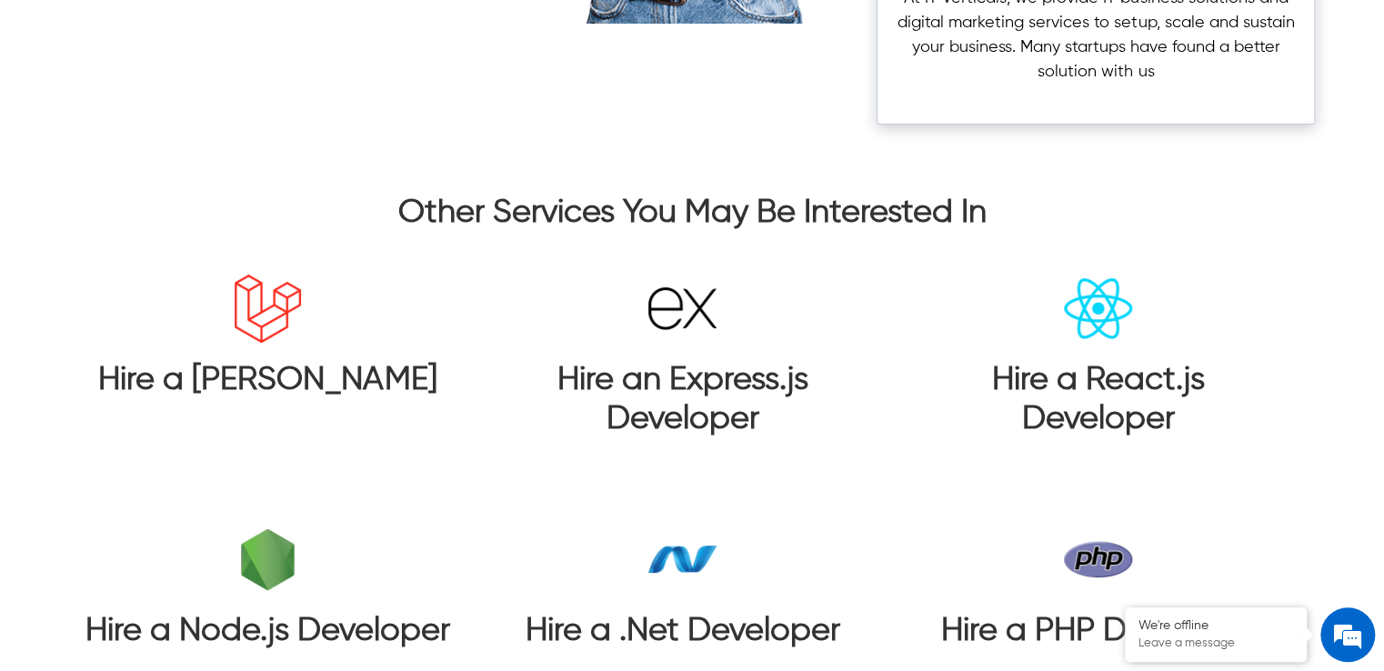
scroll to position [4847, 0]
